Goal: Find specific page/section: Find specific page/section

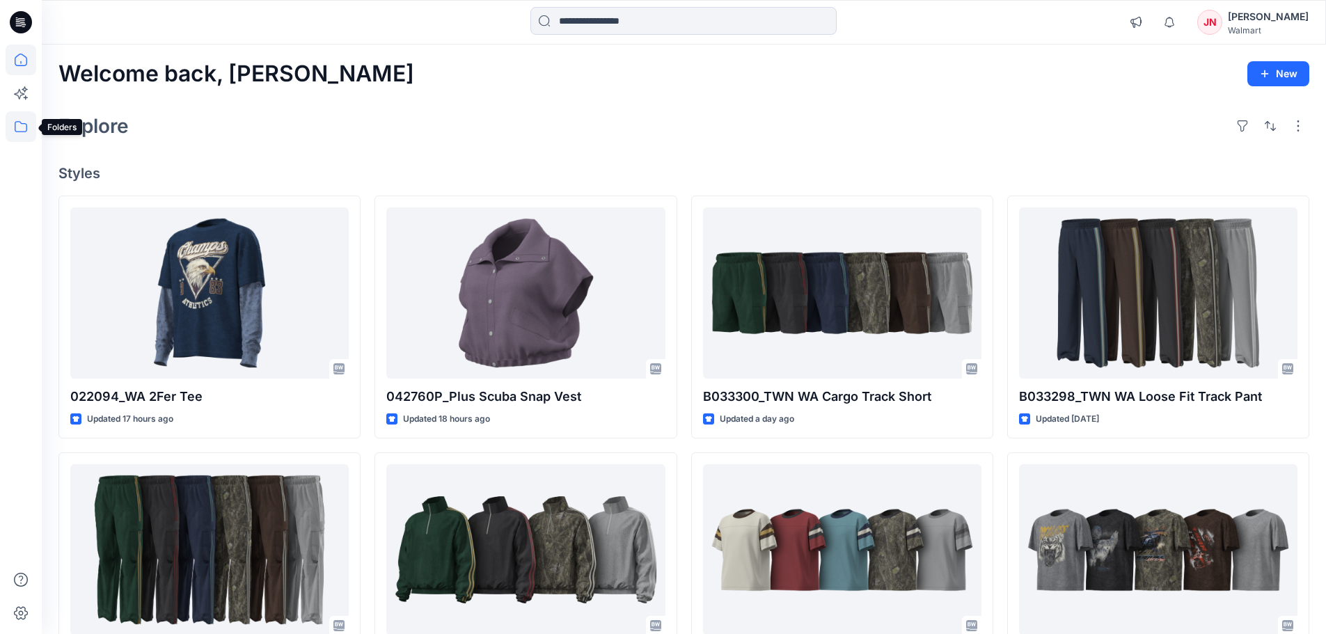
click at [22, 121] on icon at bounding box center [21, 126] width 31 height 31
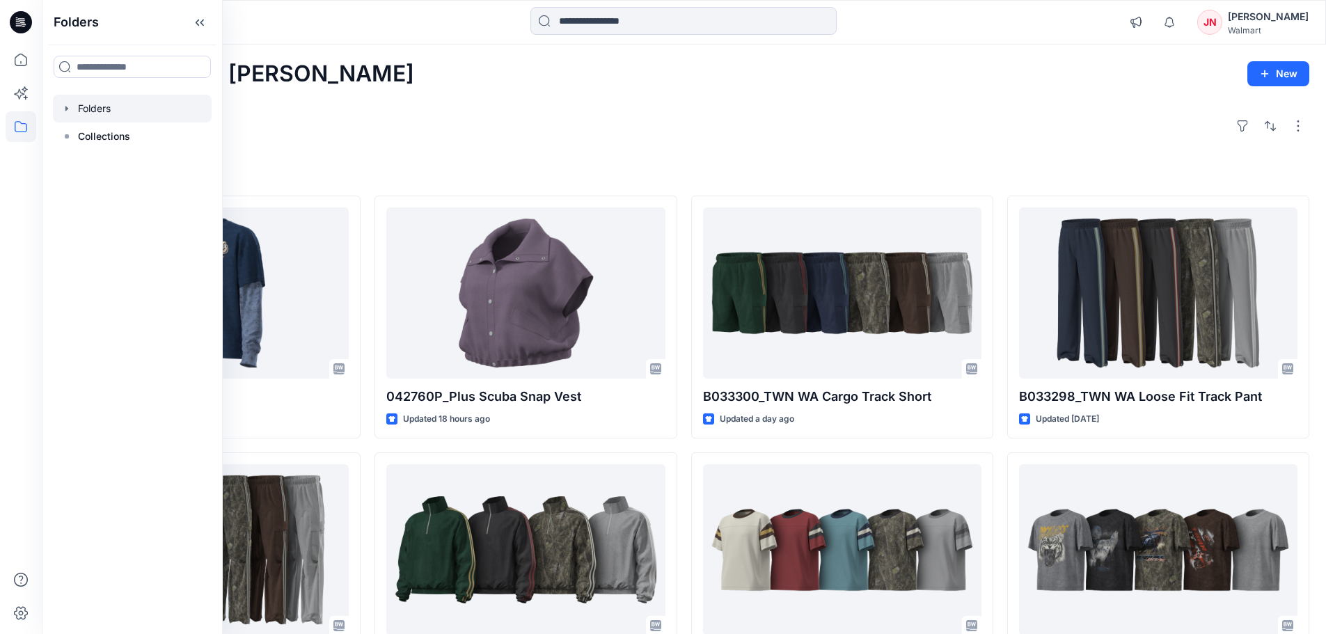
click at [58, 102] on div at bounding box center [132, 109] width 159 height 28
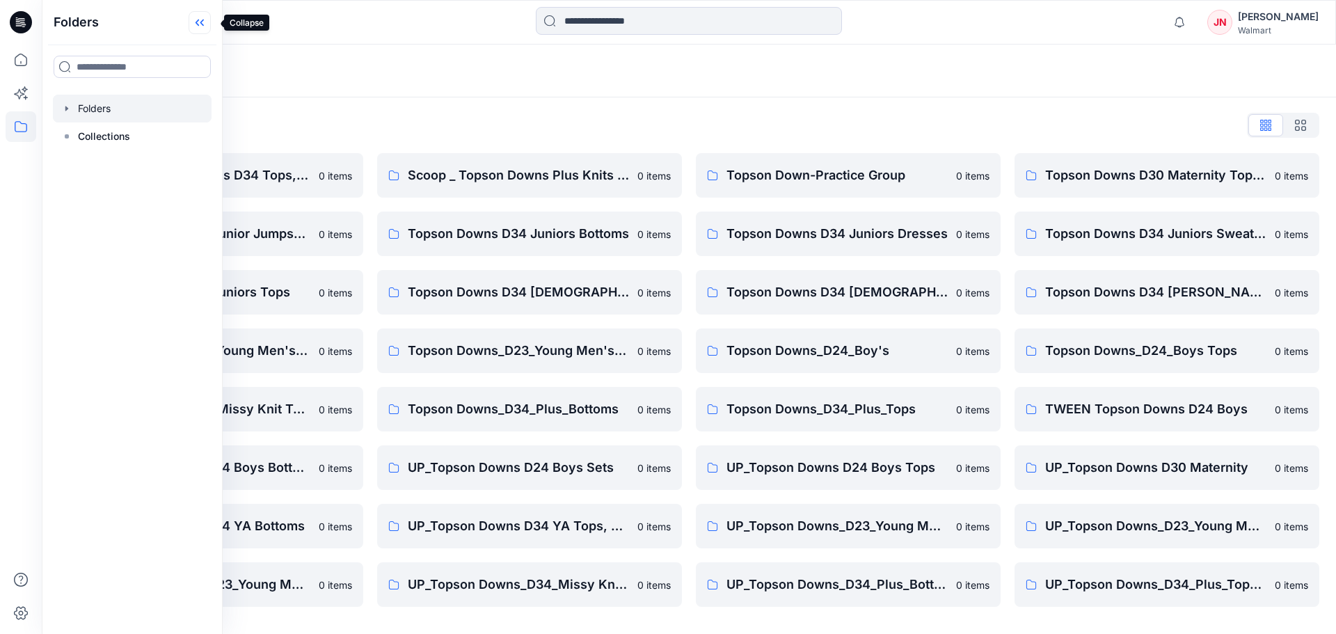
click at [211, 27] on icon at bounding box center [200, 22] width 22 height 23
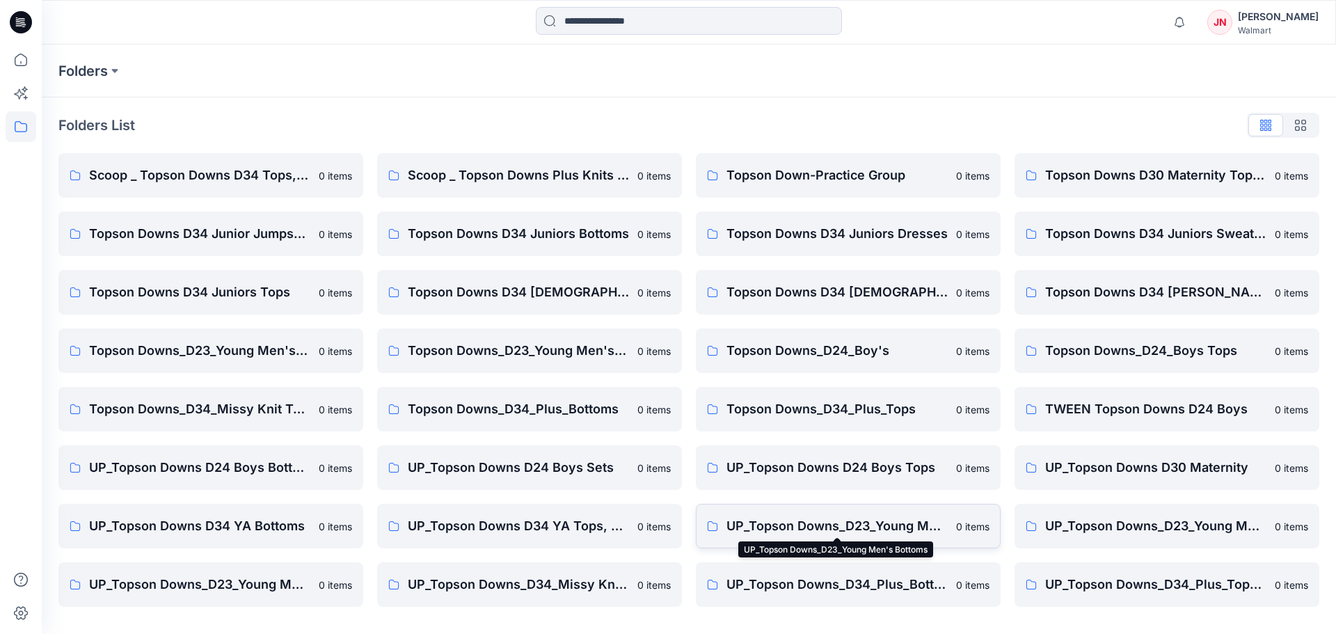
click at [631, 517] on p "UP_Topson Downs_D23_Young Men's Bottoms" at bounding box center [837, 525] width 221 height 19
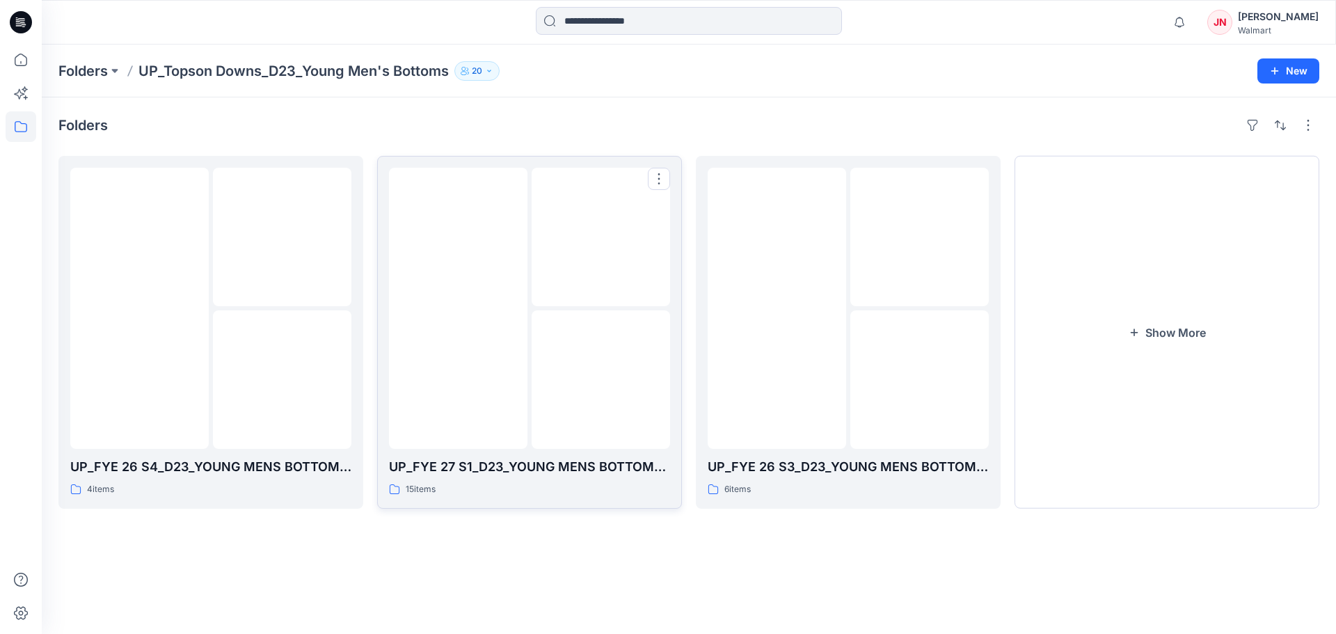
click at [601, 380] on img at bounding box center [601, 380] width 0 height 0
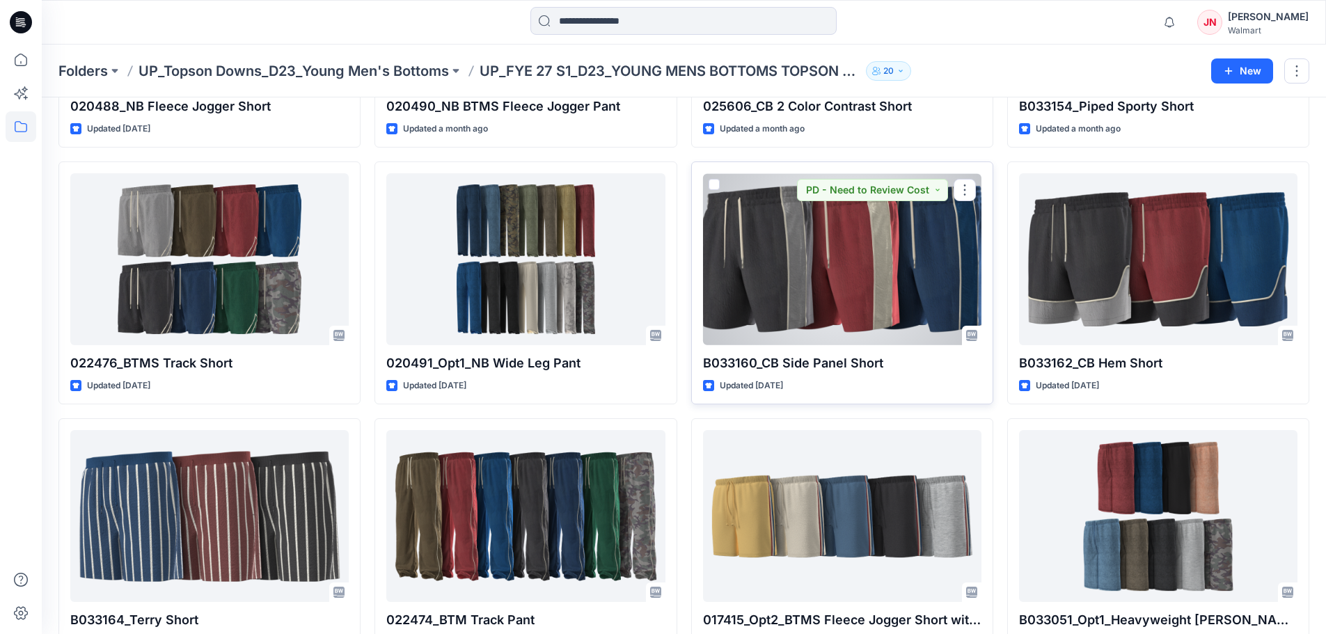
scroll to position [278, 0]
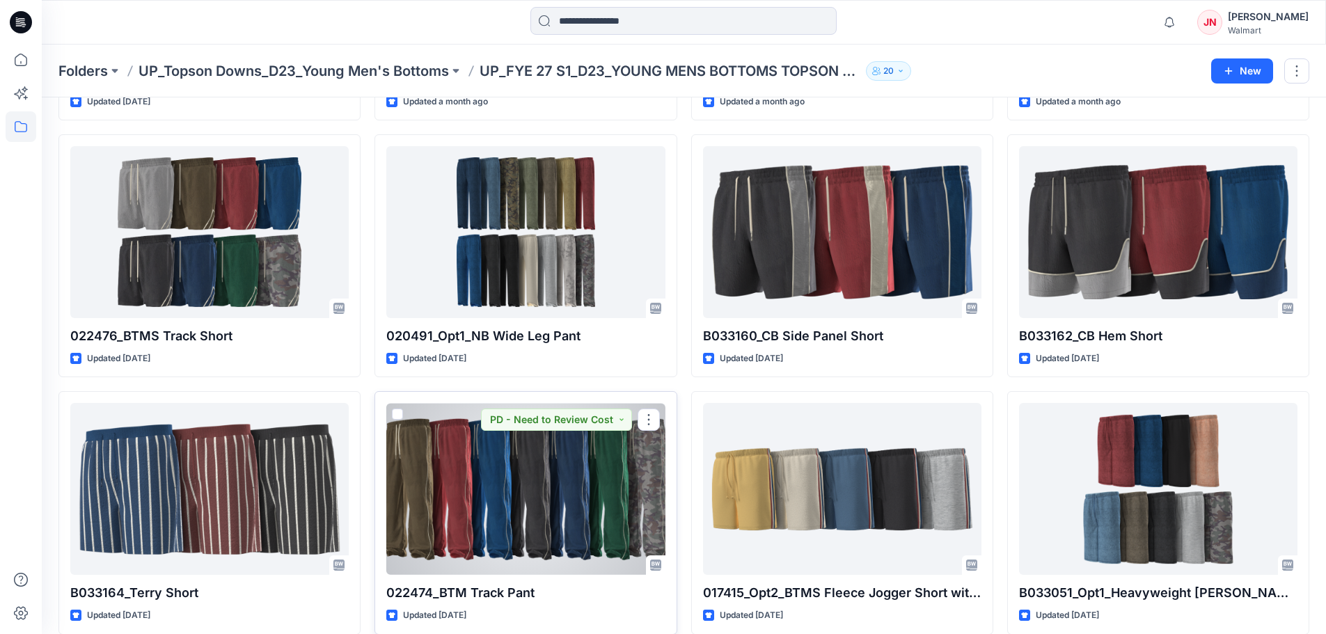
click at [558, 557] on div at bounding box center [525, 489] width 278 height 172
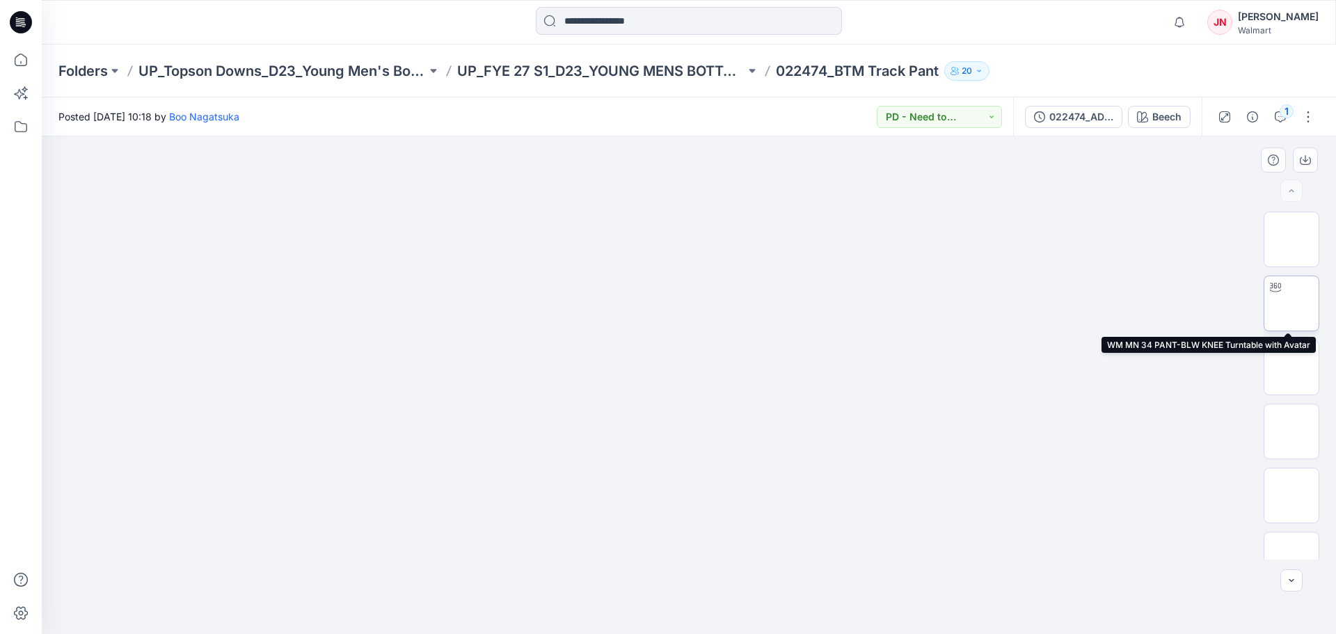
click at [631, 303] on img at bounding box center [1292, 303] width 0 height 0
click at [631, 607] on icon at bounding box center [690, 593] width 421 height 52
drag, startPoint x: 686, startPoint y: 612, endPoint x: 809, endPoint y: 620, distance: 124.1
click at [631, 607] on icon at bounding box center [690, 593] width 421 height 52
